Goal: Submit feedback/report problem: Submit feedback/report problem

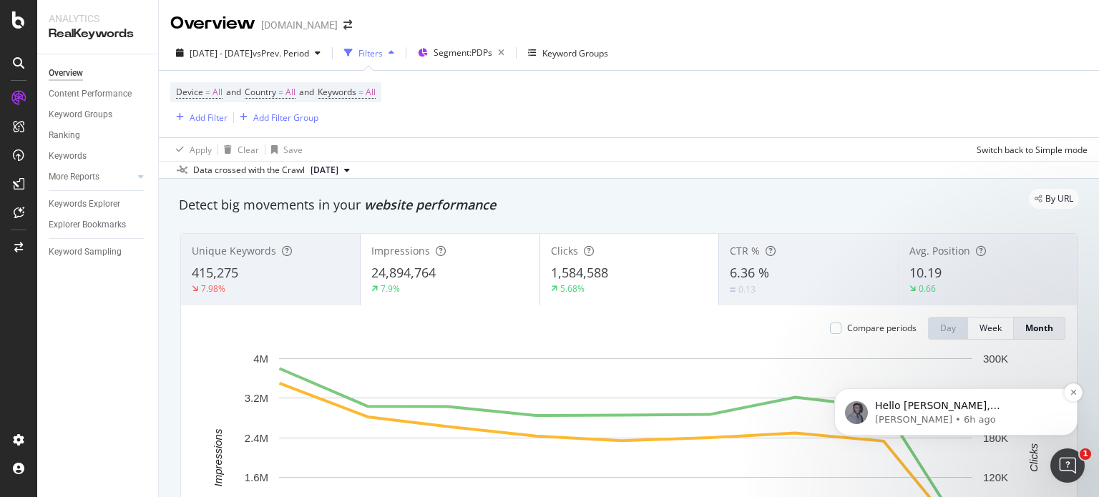
click at [957, 406] on p "Hello [PERSON_NAME], [PERSON_NAME] you're doing great. Could you specify what i…" at bounding box center [967, 406] width 185 height 14
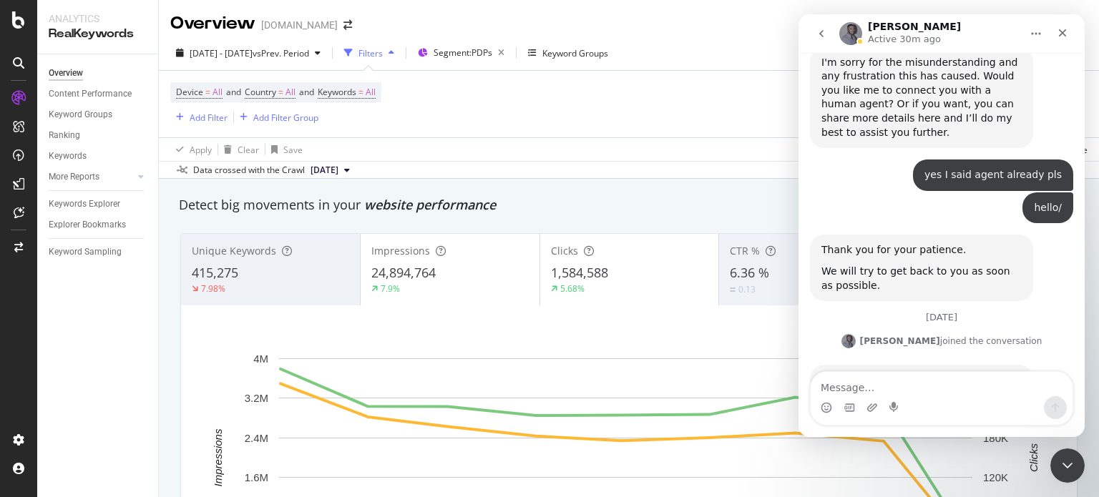
scroll to position [1723, 0]
click at [624, 114] on div "Device = All and Country = All and Keywords = All Add Filter Add Filter Group" at bounding box center [628, 104] width 917 height 67
click at [119, 208] on div "Keywords Explorer" at bounding box center [85, 204] width 72 height 15
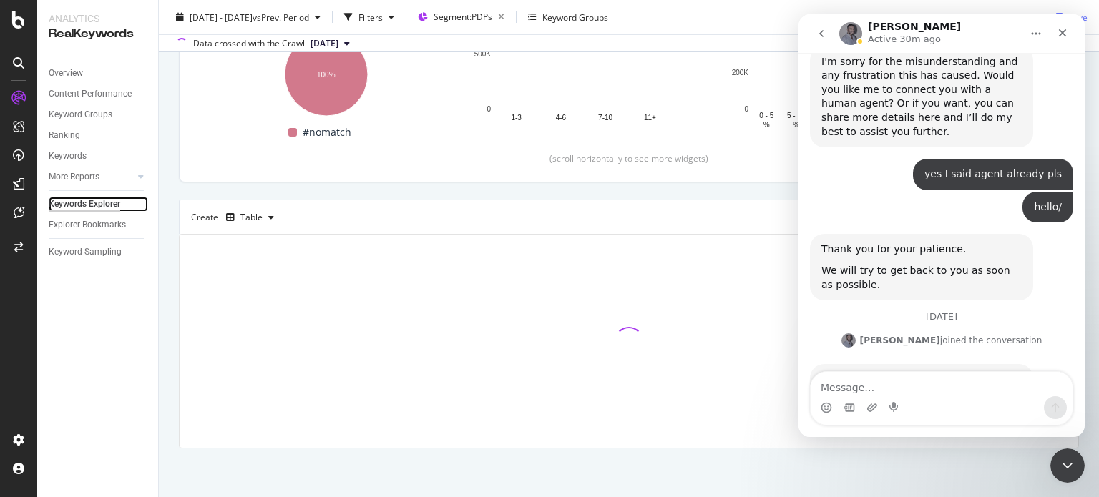
scroll to position [246, 0]
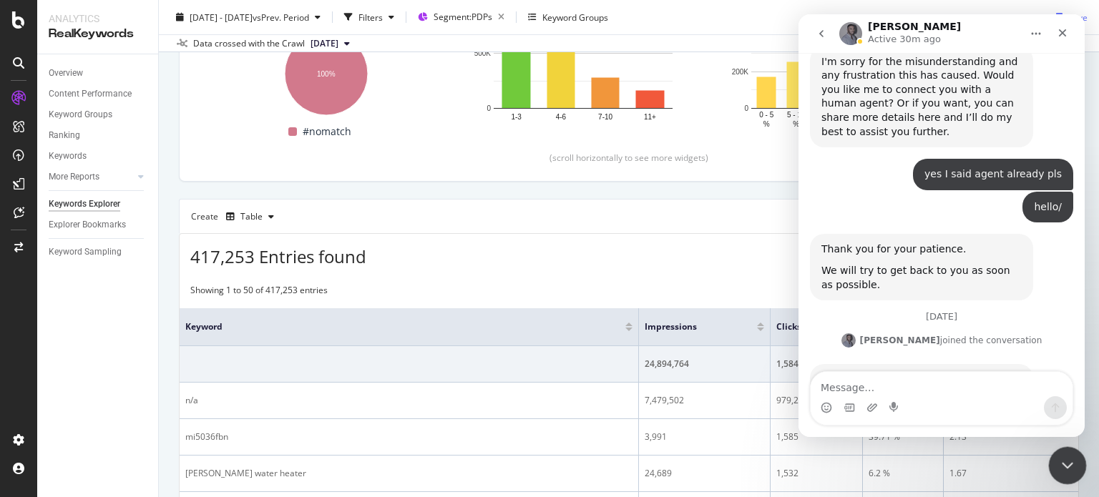
click at [1064, 457] on icon "Close Intercom Messenger" at bounding box center [1065, 463] width 17 height 17
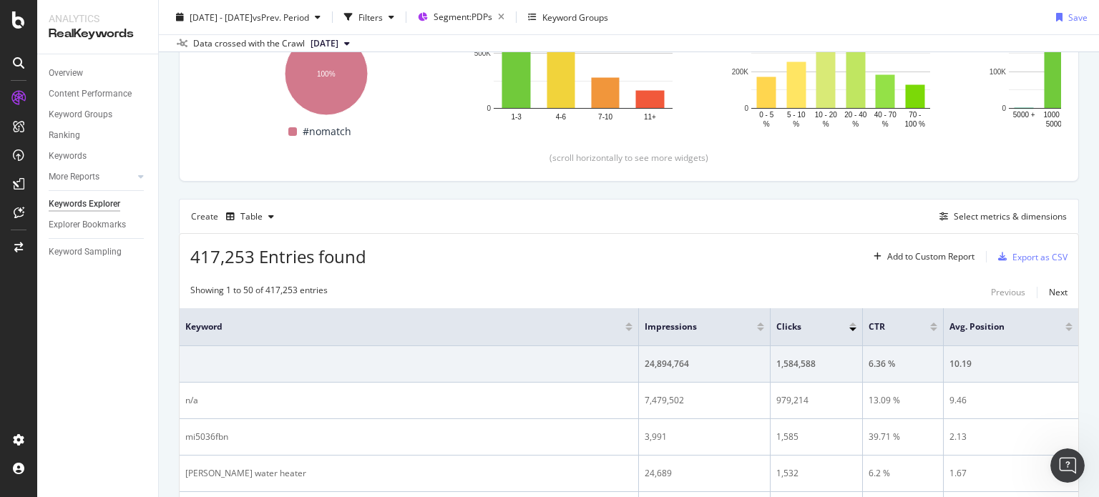
scroll to position [1722, 0]
click at [1007, 215] on div "Select metrics & dimensions" at bounding box center [1010, 216] width 113 height 12
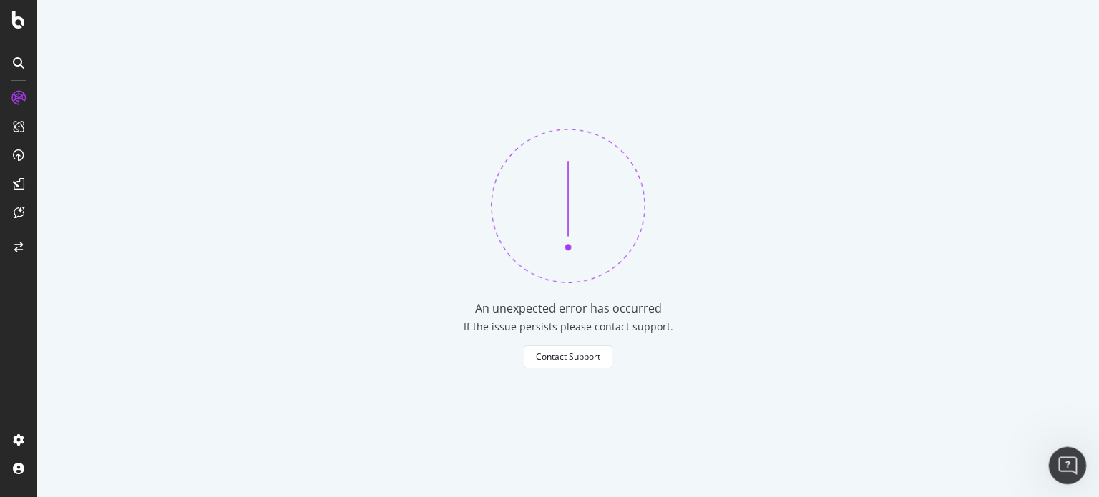
click at [1054, 473] on div "Open Intercom Messenger" at bounding box center [1064, 463] width 47 height 47
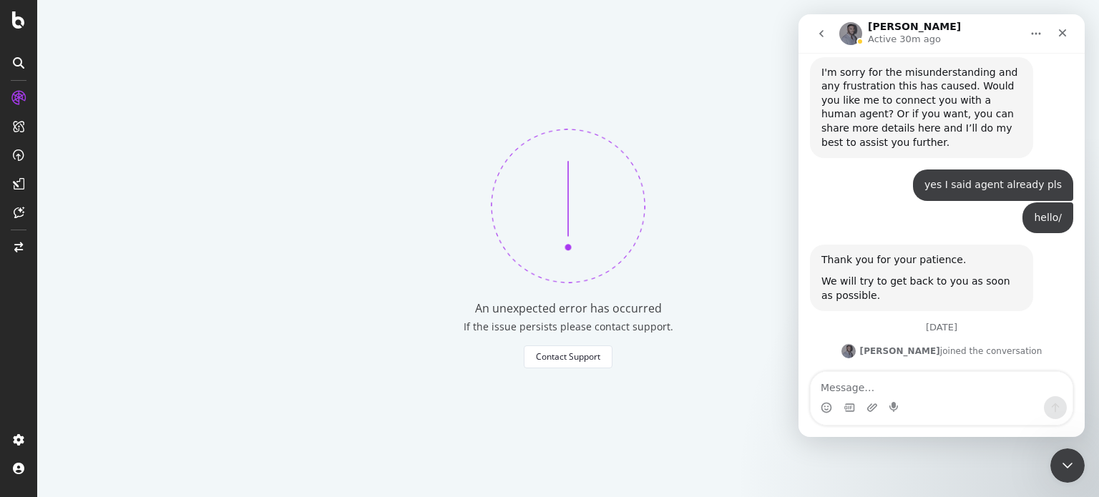
scroll to position [1723, 0]
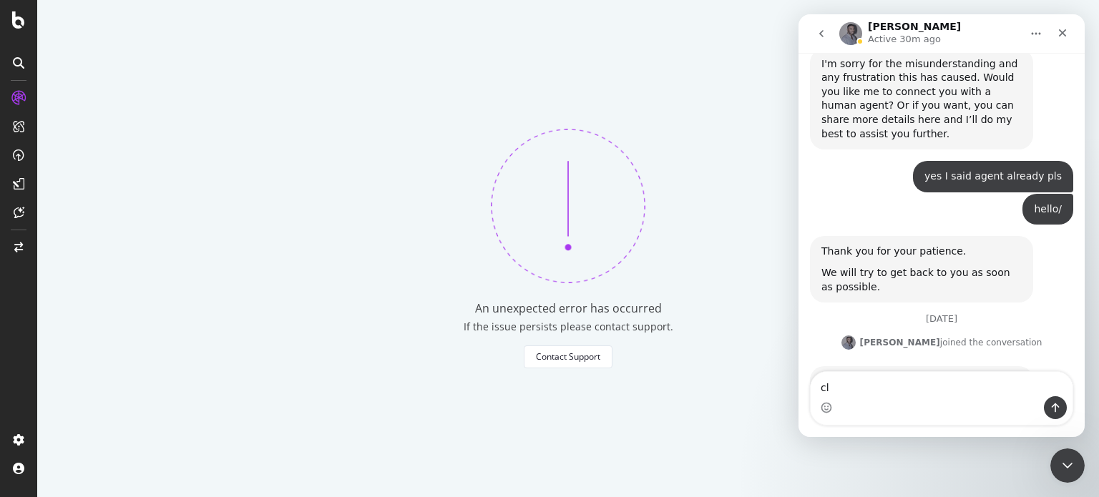
type textarea "c"
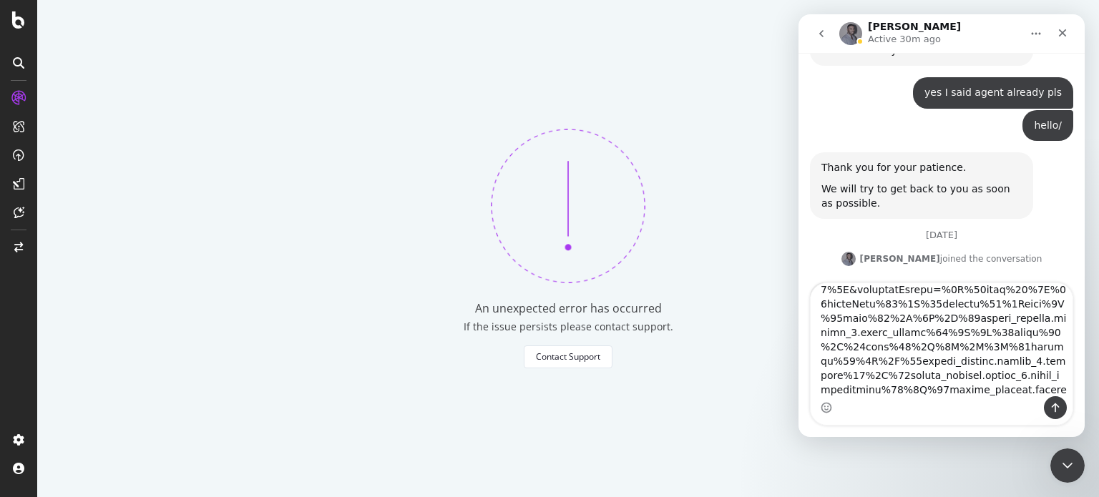
scroll to position [1812, 0]
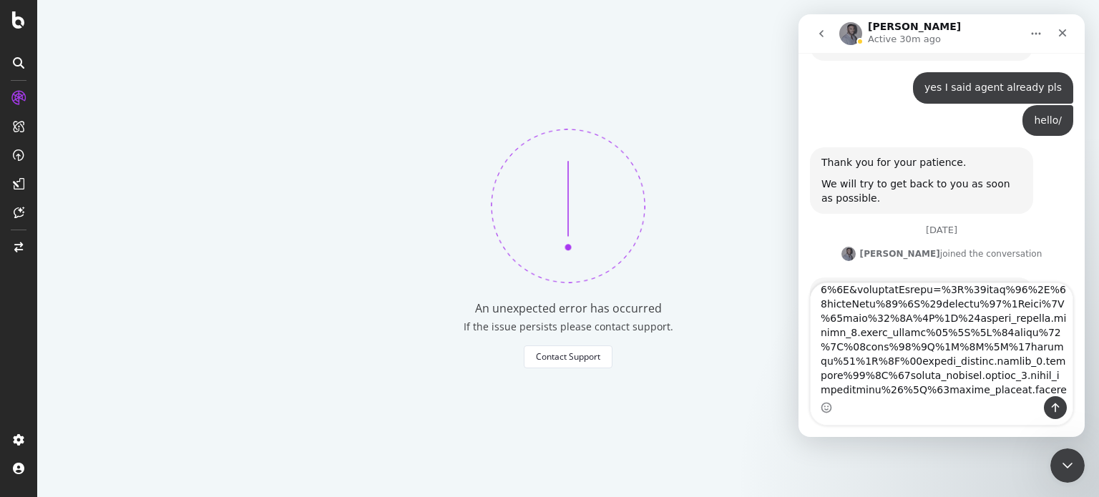
type textarea "Hi [PERSON_NAME]! when you click this link: [URL][DOMAIN_NAME][DOMAIN_NAME].."
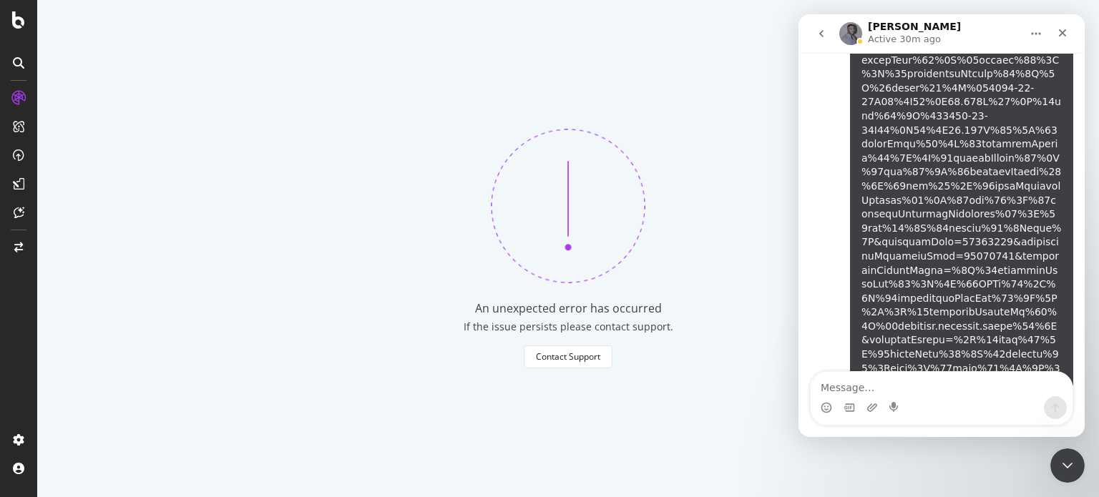
scroll to position [2313, 0]
